Goal: Task Accomplishment & Management: Use online tool/utility

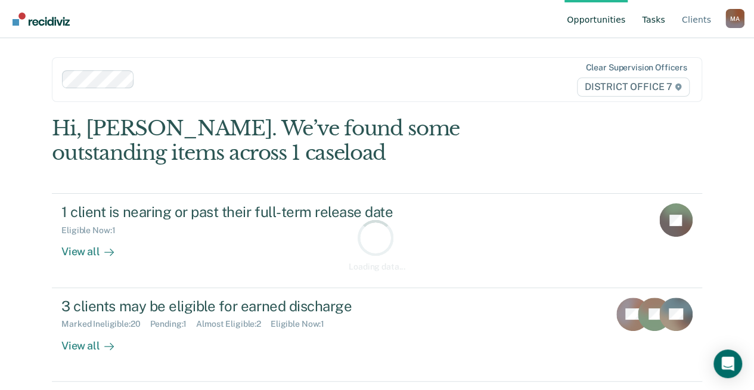
click at [668, 19] on link "Tasks" at bounding box center [654, 19] width 28 height 38
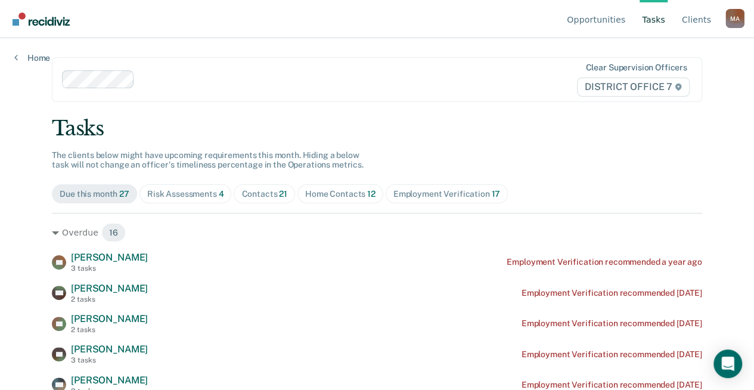
click at [185, 194] on div "Risk Assessments 4" at bounding box center [185, 194] width 77 height 10
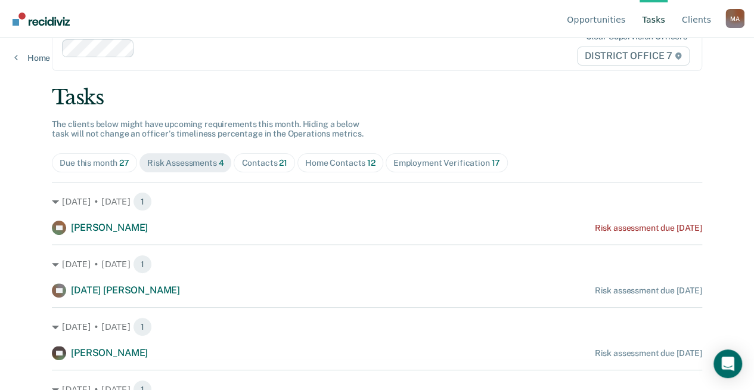
scroll to position [63, 0]
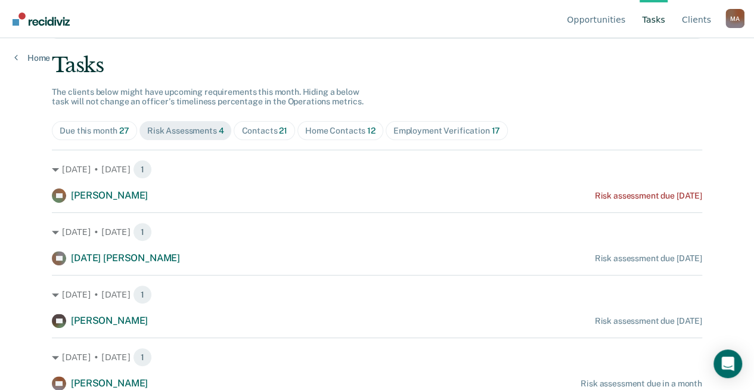
click at [325, 123] on span "Home Contacts 12" at bounding box center [341, 130] width 86 height 19
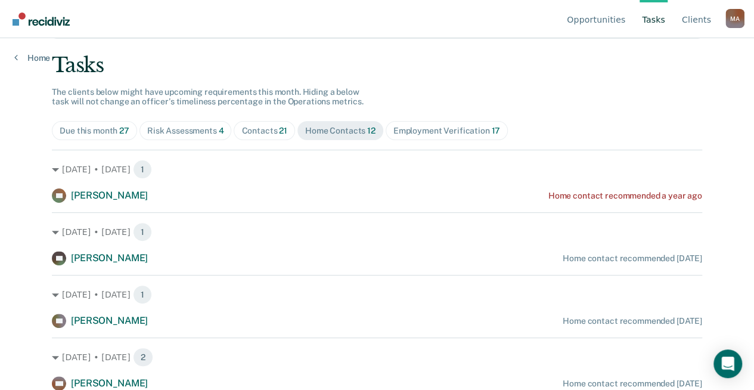
click at [19, 224] on div "Opportunities Tasks Client s [PERSON_NAME], [PERSON_NAME] Profile How it works …" at bounding box center [377, 132] width 754 height 390
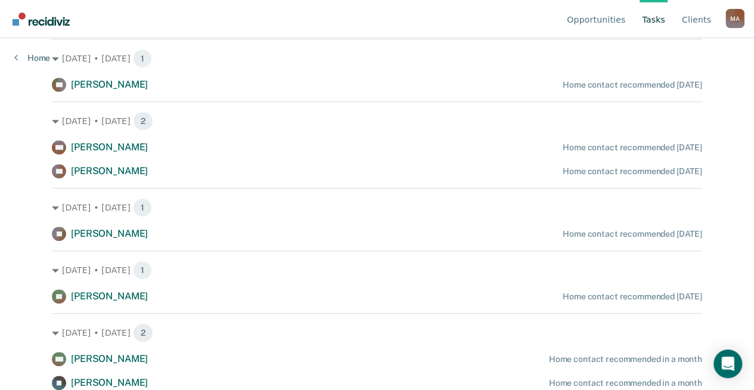
scroll to position [298, 0]
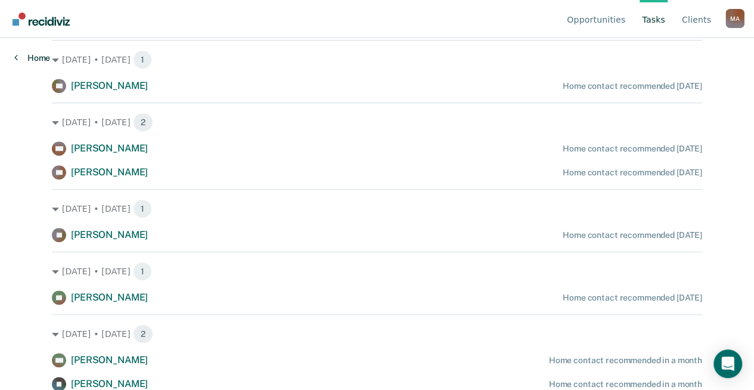
click at [32, 52] on link "Home" at bounding box center [32, 57] width 36 height 11
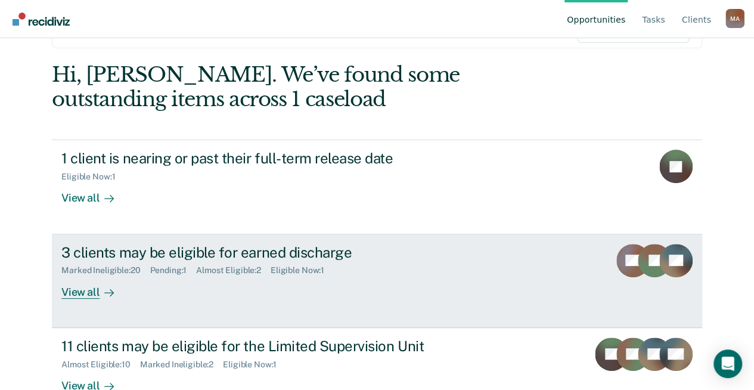
scroll to position [119, 0]
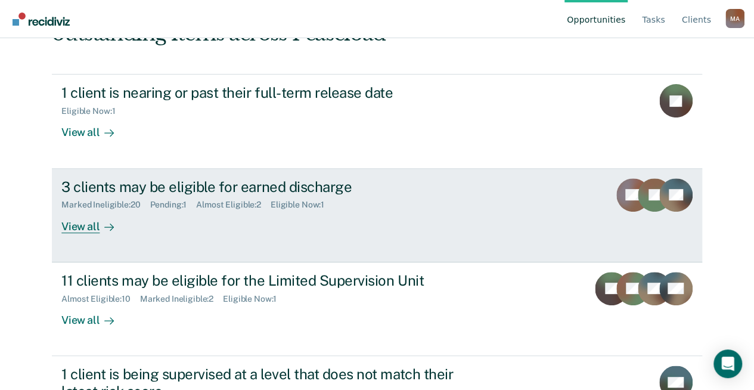
click at [89, 228] on div "View all" at bounding box center [94, 221] width 67 height 23
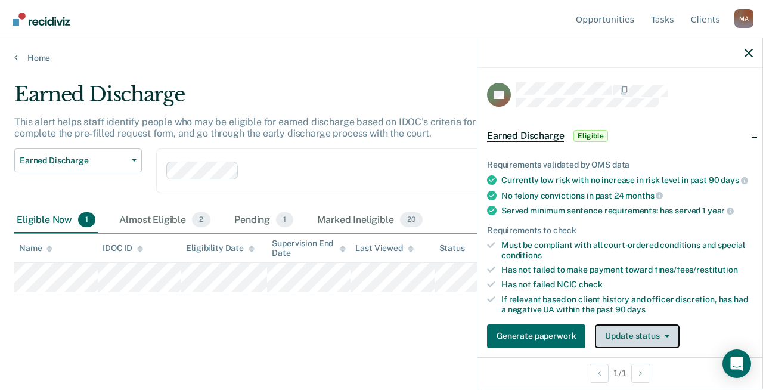
click at [664, 340] on button "Update status" at bounding box center [637, 336] width 84 height 24
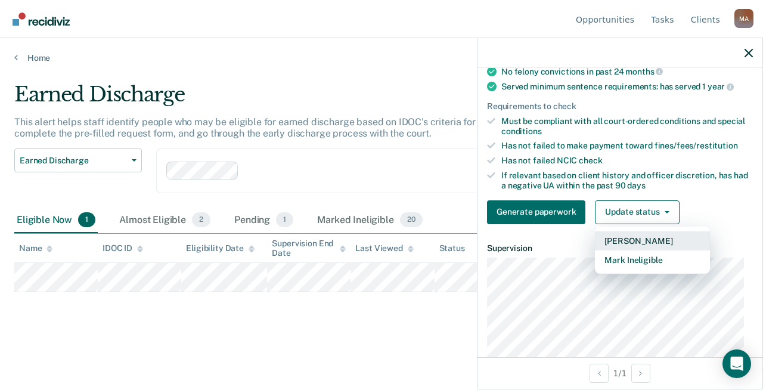
scroll to position [131, 0]
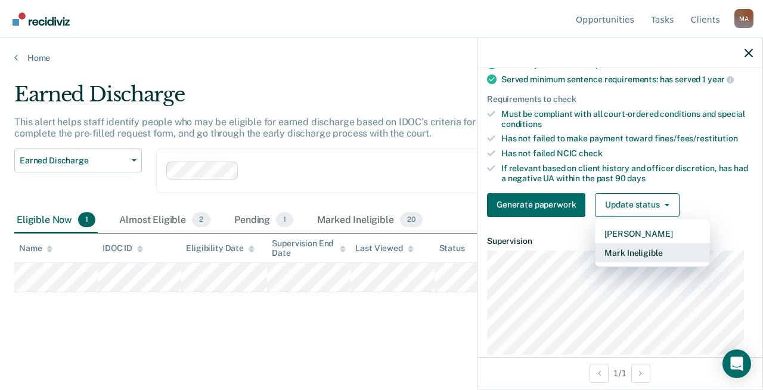
click at [648, 256] on button "Mark Ineligible" at bounding box center [652, 252] width 115 height 19
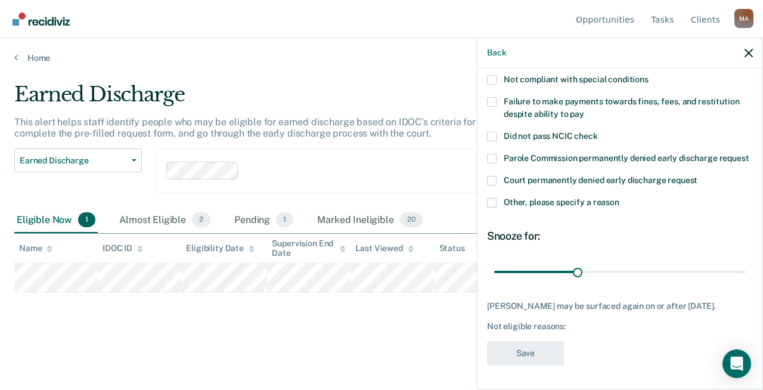
click at [494, 198] on span at bounding box center [492, 203] width 10 height 10
click at [620, 198] on input "Other, please specify a reason" at bounding box center [620, 198] width 0 height 0
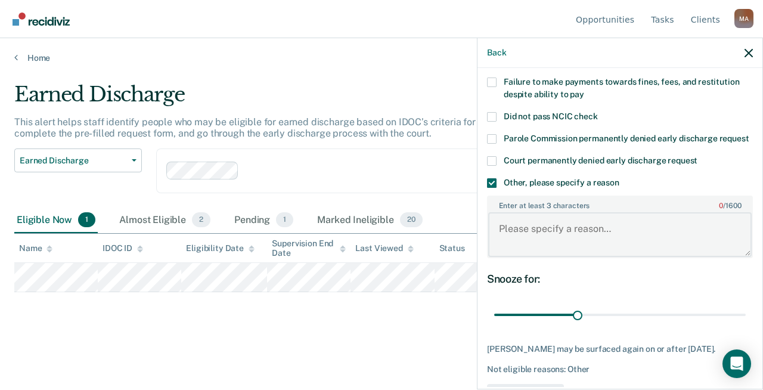
click at [566, 241] on textarea "Enter at least 3 characters 0 / 1600" at bounding box center [620, 234] width 264 height 44
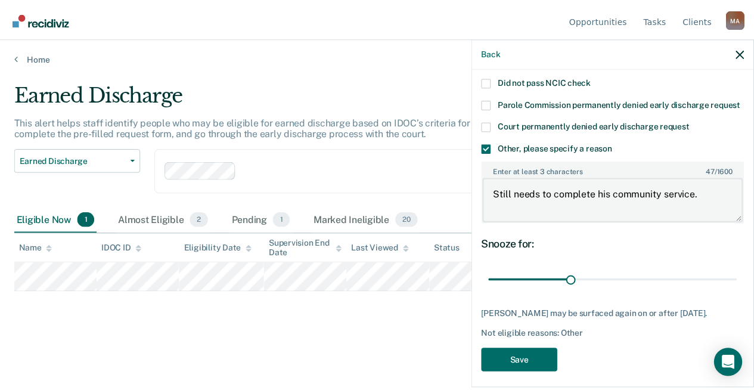
scroll to position [167, 0]
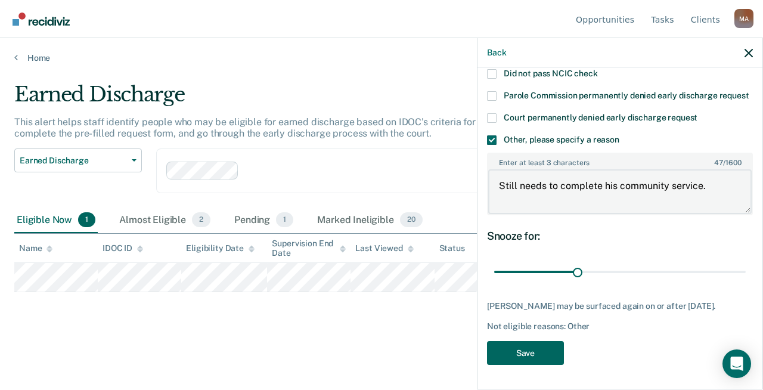
type textarea "Still needs to complete his community service."
click at [546, 351] on button "Save" at bounding box center [525, 353] width 77 height 24
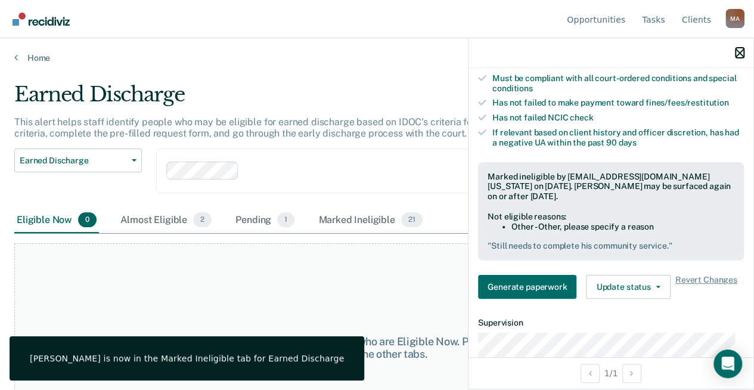
click at [736, 49] on icon "button" at bounding box center [740, 53] width 8 height 8
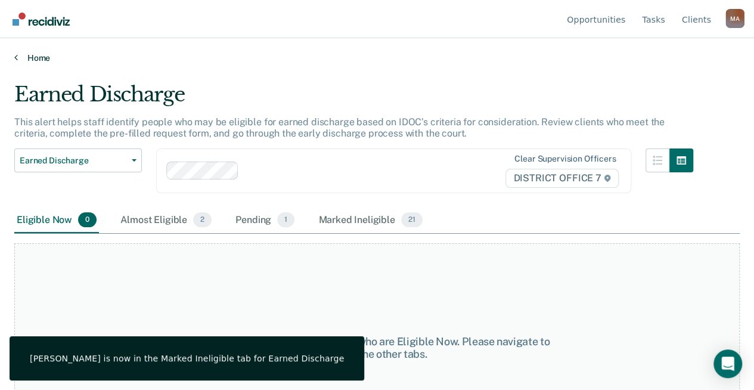
click at [38, 55] on link "Home" at bounding box center [377, 57] width 726 height 11
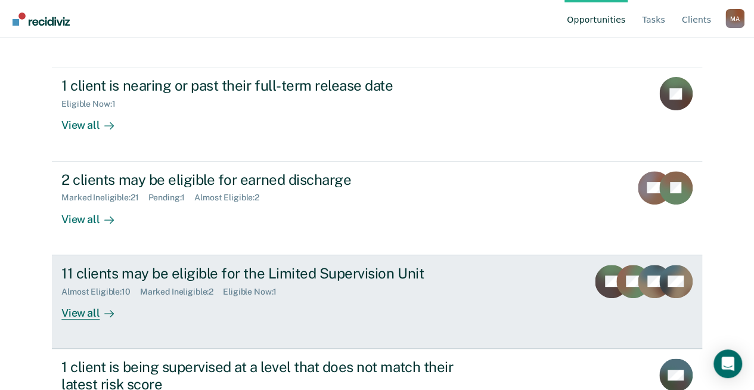
scroll to position [179, 0]
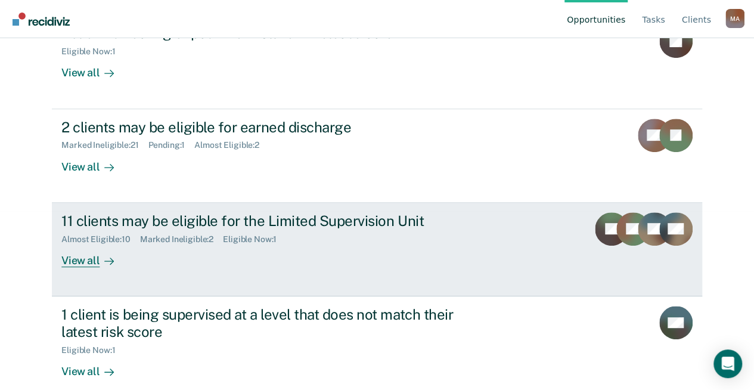
click at [100, 256] on div at bounding box center [107, 260] width 14 height 14
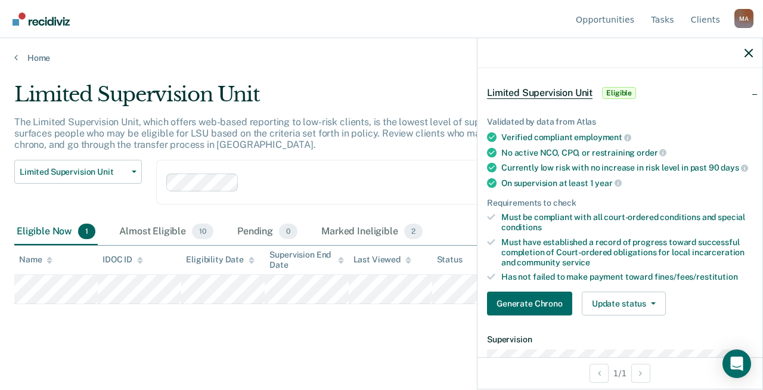
scroll to position [179, 0]
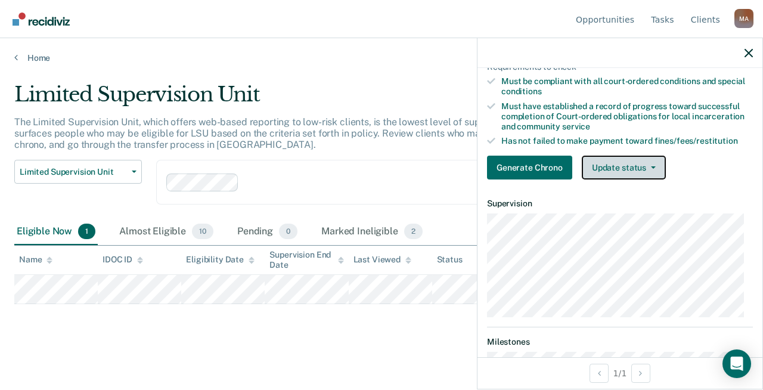
click at [638, 165] on button "Update status" at bounding box center [624, 168] width 84 height 24
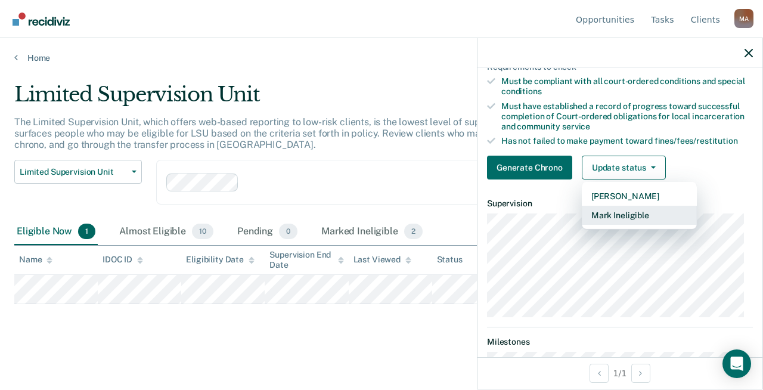
click at [636, 219] on button "Mark Ineligible" at bounding box center [639, 215] width 115 height 19
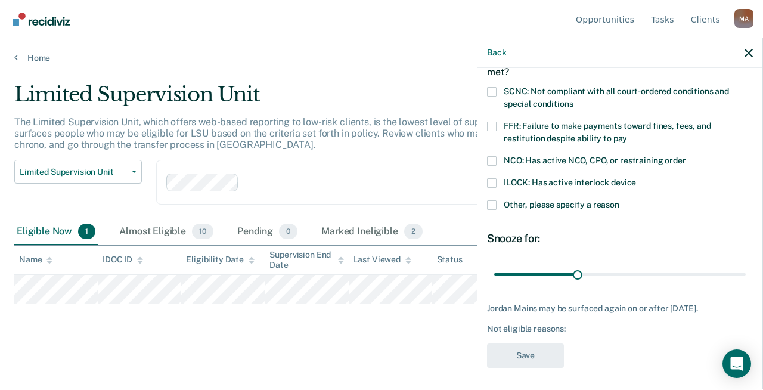
click at [493, 201] on span at bounding box center [492, 205] width 10 height 10
click at [620, 200] on input "Other, please specify a reason" at bounding box center [620, 200] width 0 height 0
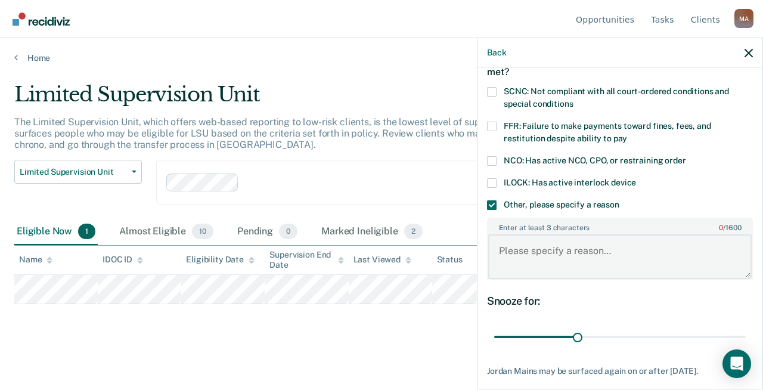
click at [528, 252] on textarea "Enter at least 3 characters 0 / 1600" at bounding box center [620, 256] width 264 height 44
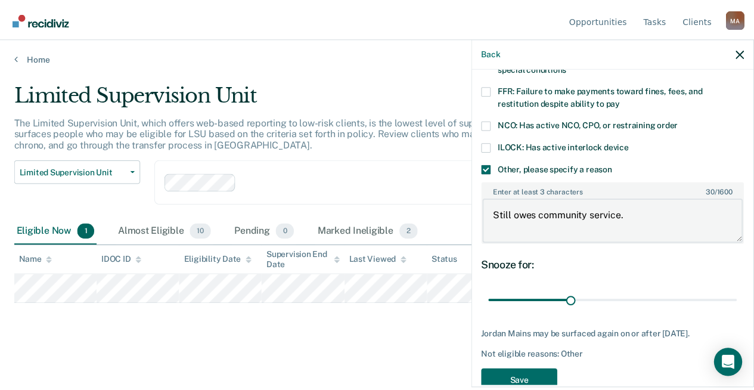
scroll to position [135, 0]
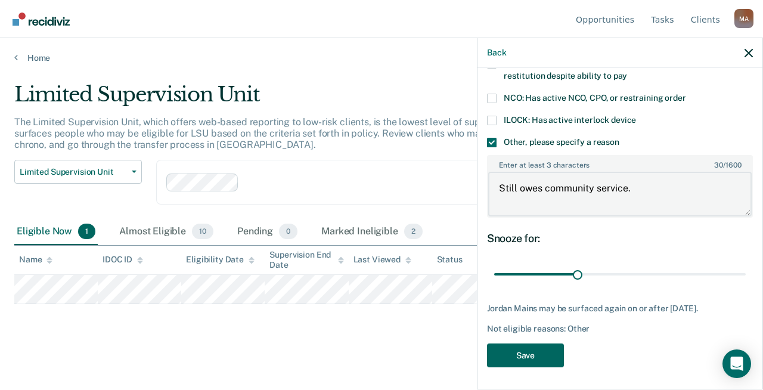
type textarea "Still owes community service."
click at [514, 349] on button "Save" at bounding box center [525, 355] width 77 height 24
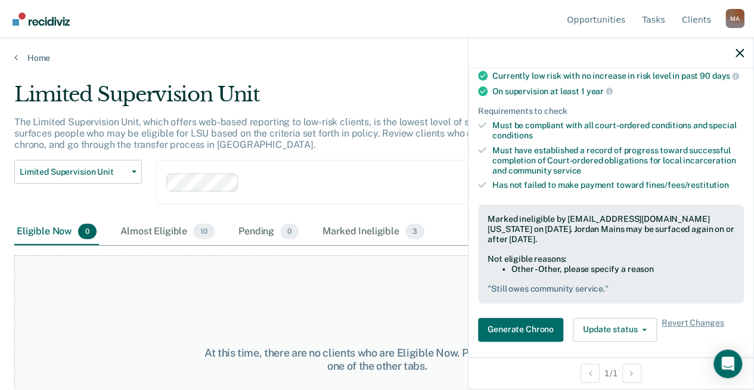
click at [330, 35] on nav "Opportunities Tasks Client s [PERSON_NAME], [PERSON_NAME] Profile How it works …" at bounding box center [377, 19] width 735 height 38
click at [36, 52] on div "Home" at bounding box center [377, 50] width 754 height 25
click at [39, 57] on link "Home" at bounding box center [377, 57] width 726 height 11
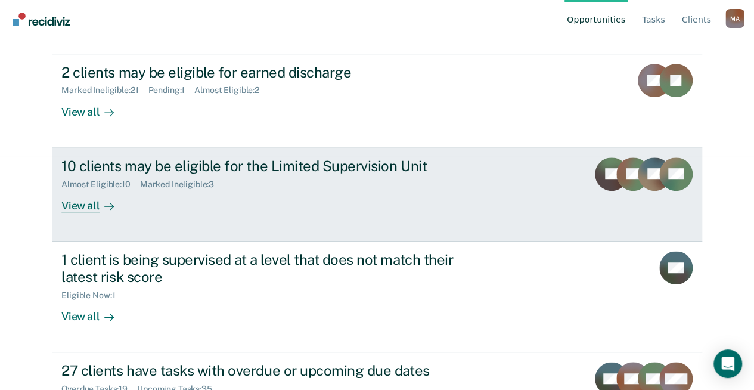
scroll to position [239, 0]
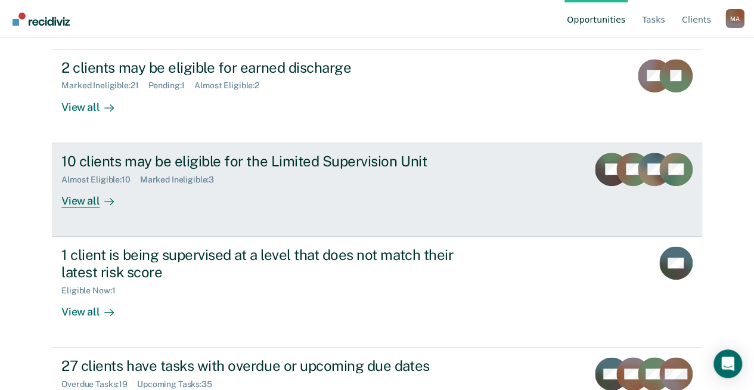
click at [85, 198] on div "View all" at bounding box center [94, 195] width 67 height 23
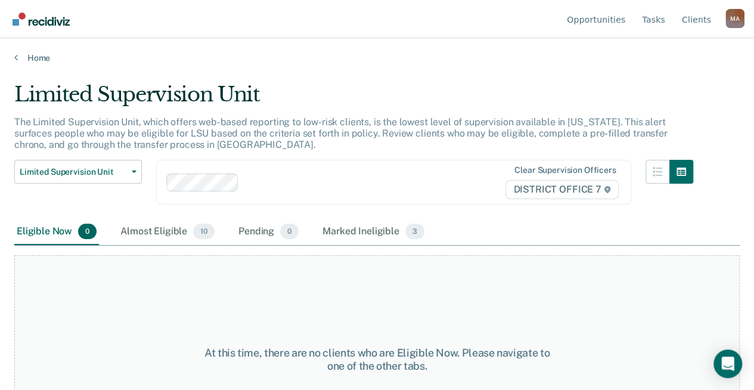
click at [41, 68] on main "Limited Supervision Unit The Limited Supervision Unit, which offers web-based r…" at bounding box center [377, 224] width 754 height 323
click at [41, 57] on link "Home" at bounding box center [377, 57] width 726 height 11
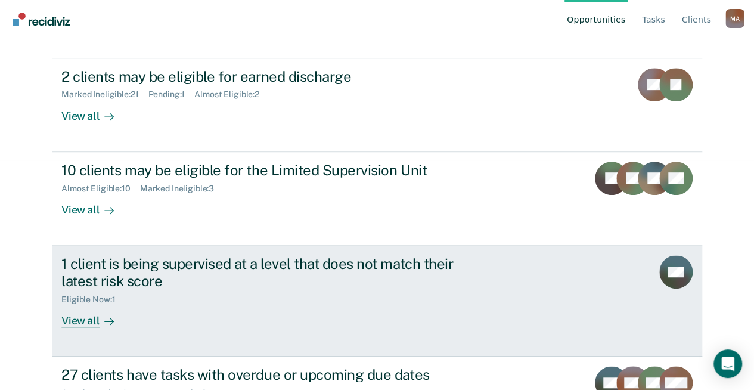
scroll to position [239, 0]
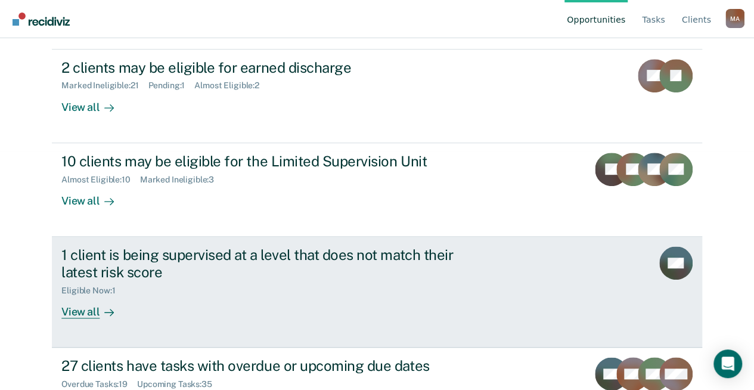
click at [79, 310] on div "View all" at bounding box center [94, 306] width 67 height 23
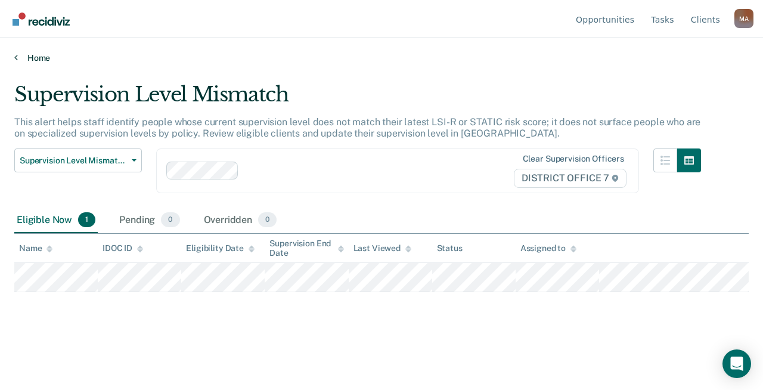
click at [41, 58] on link "Home" at bounding box center [381, 57] width 735 height 11
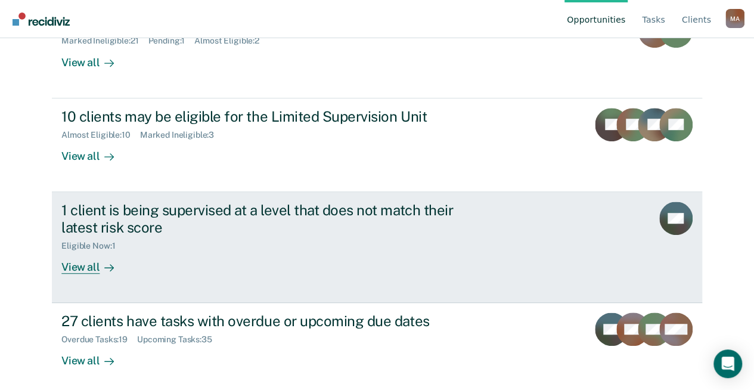
scroll to position [288, 0]
